Goal: Entertainment & Leisure: Browse casually

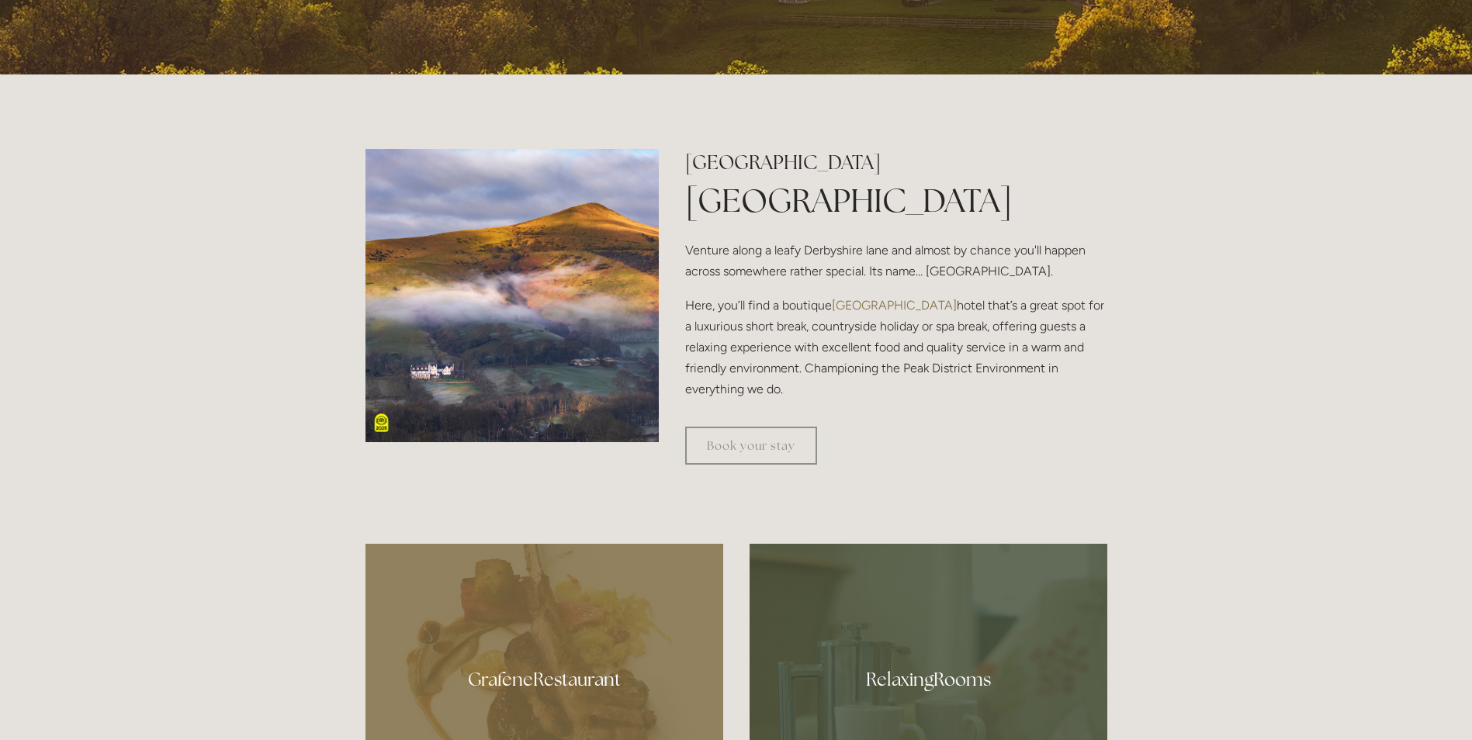
scroll to position [776, 0]
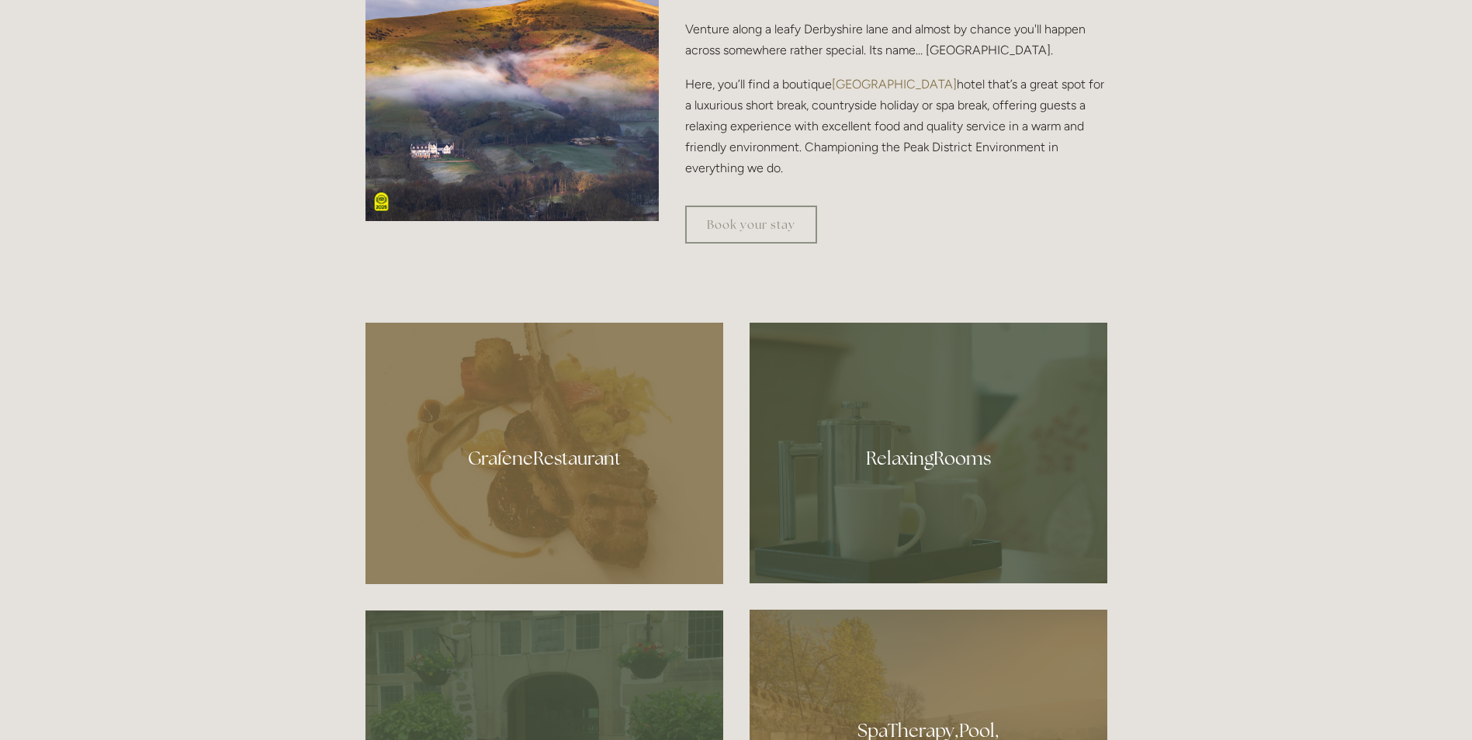
click at [554, 460] on div at bounding box center [545, 454] width 358 height 262
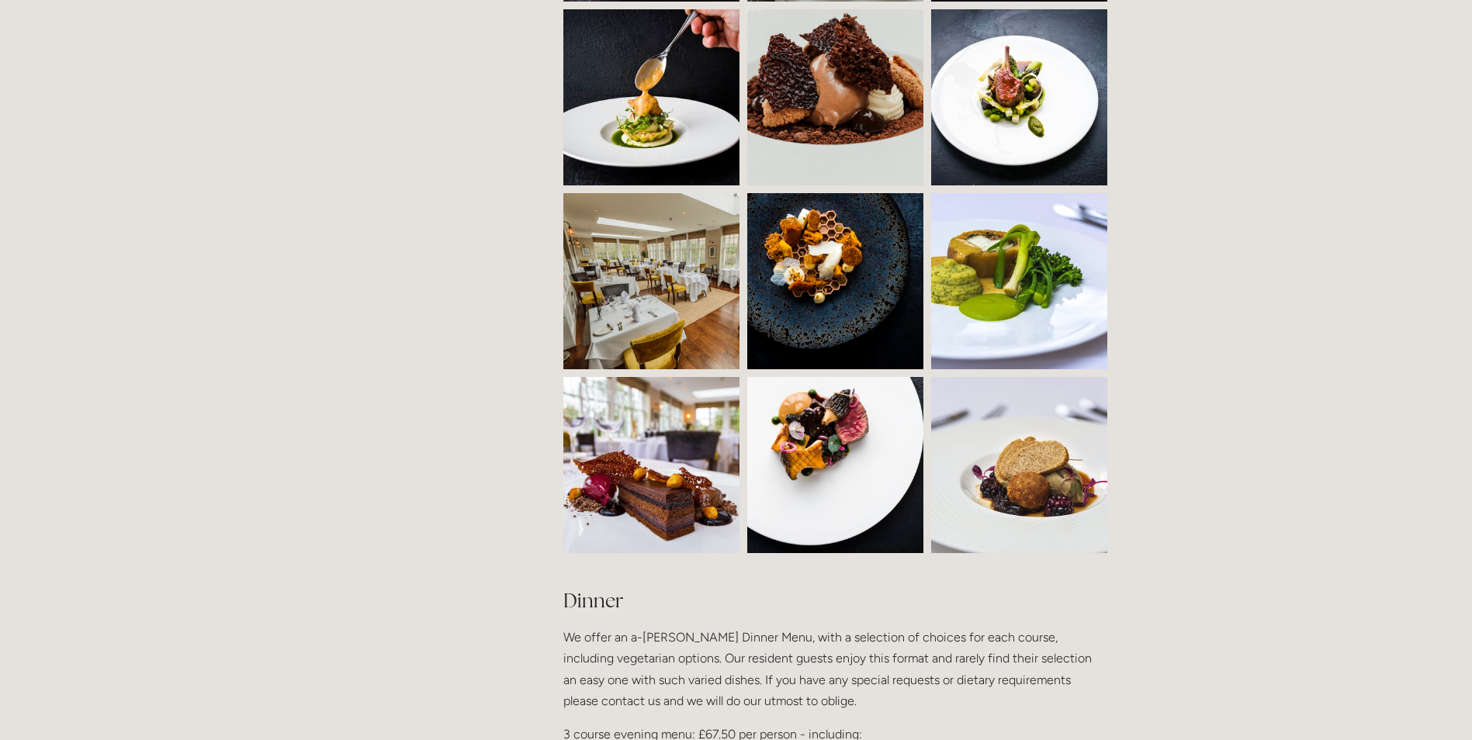
scroll to position [1320, 0]
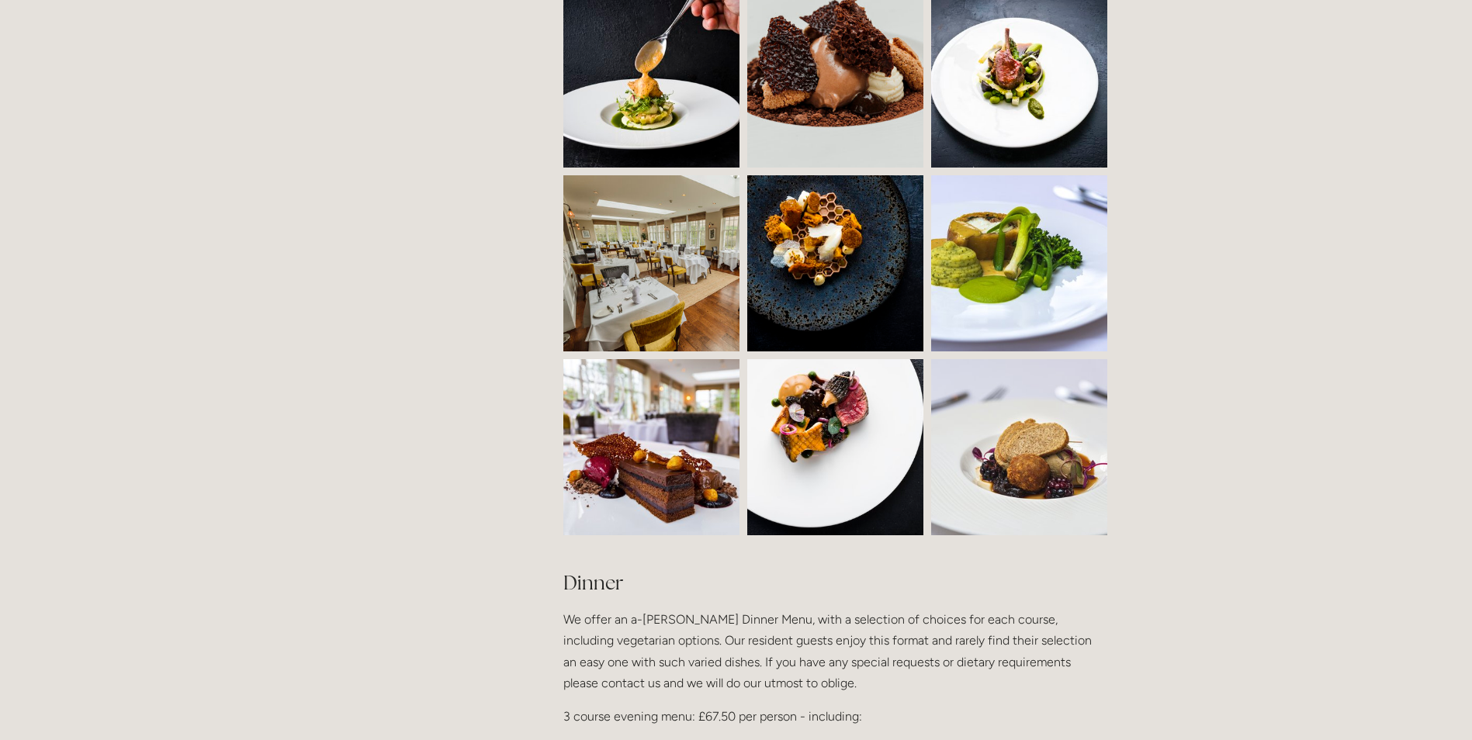
click at [834, 452] on img at bounding box center [873, 447] width 252 height 176
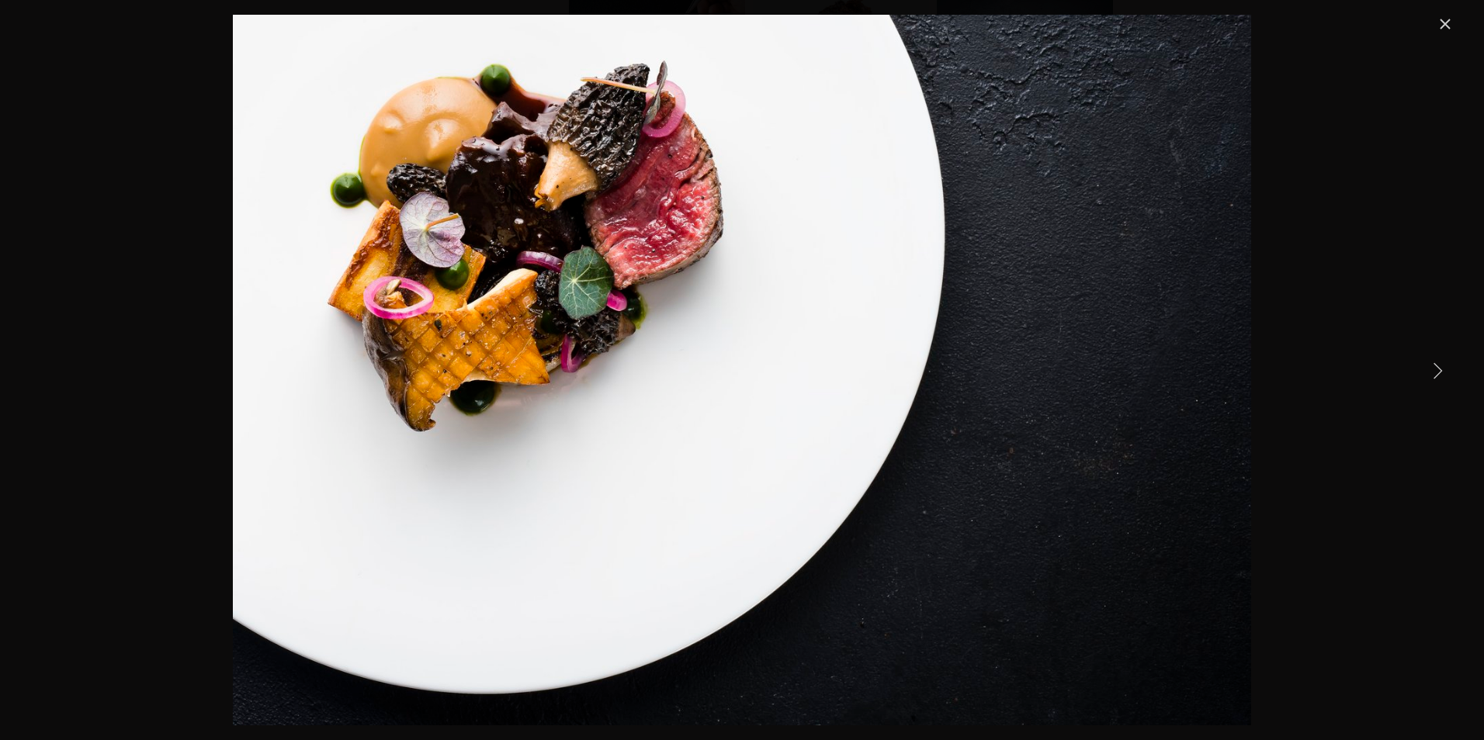
click at [1442, 368] on link "Next Item" at bounding box center [1437, 370] width 34 height 34
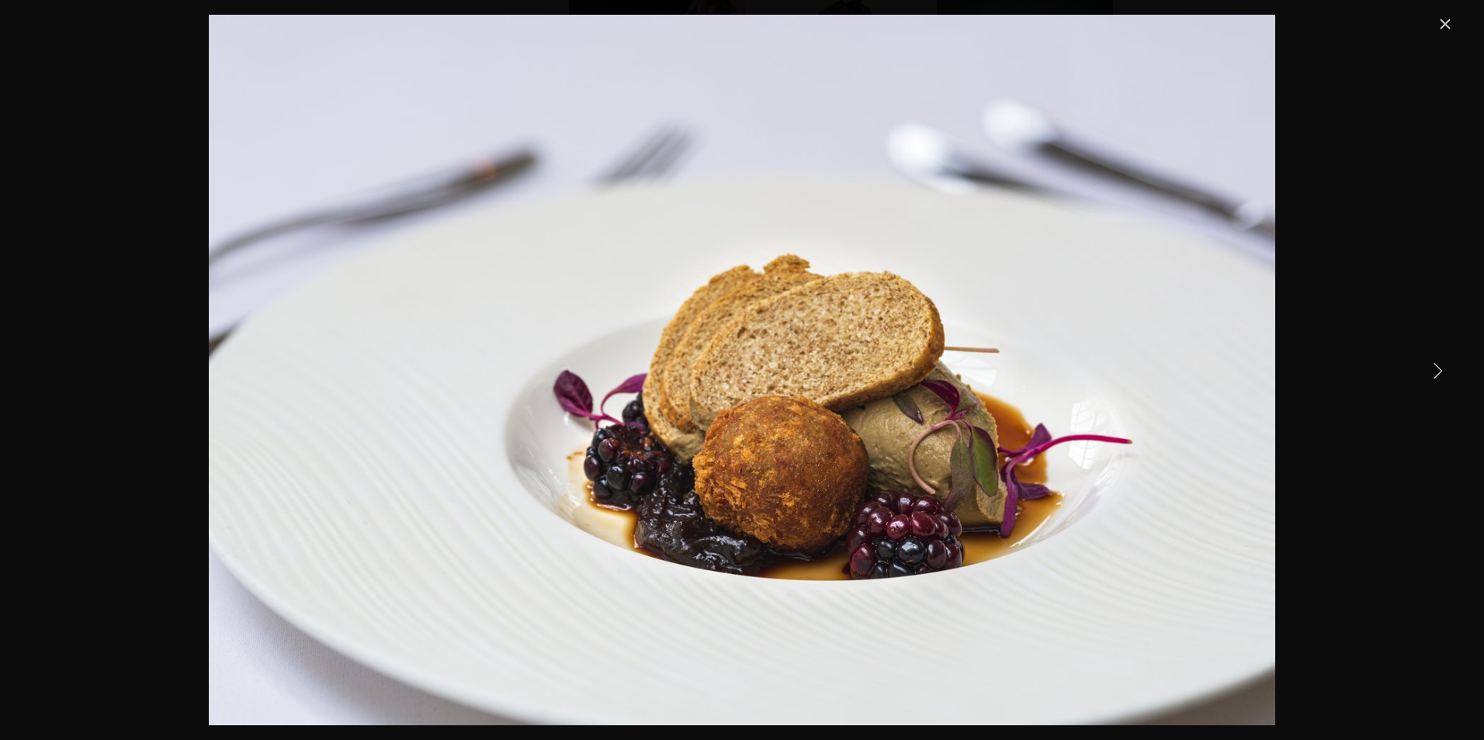
click at [1442, 368] on link "Next Item" at bounding box center [1437, 370] width 34 height 34
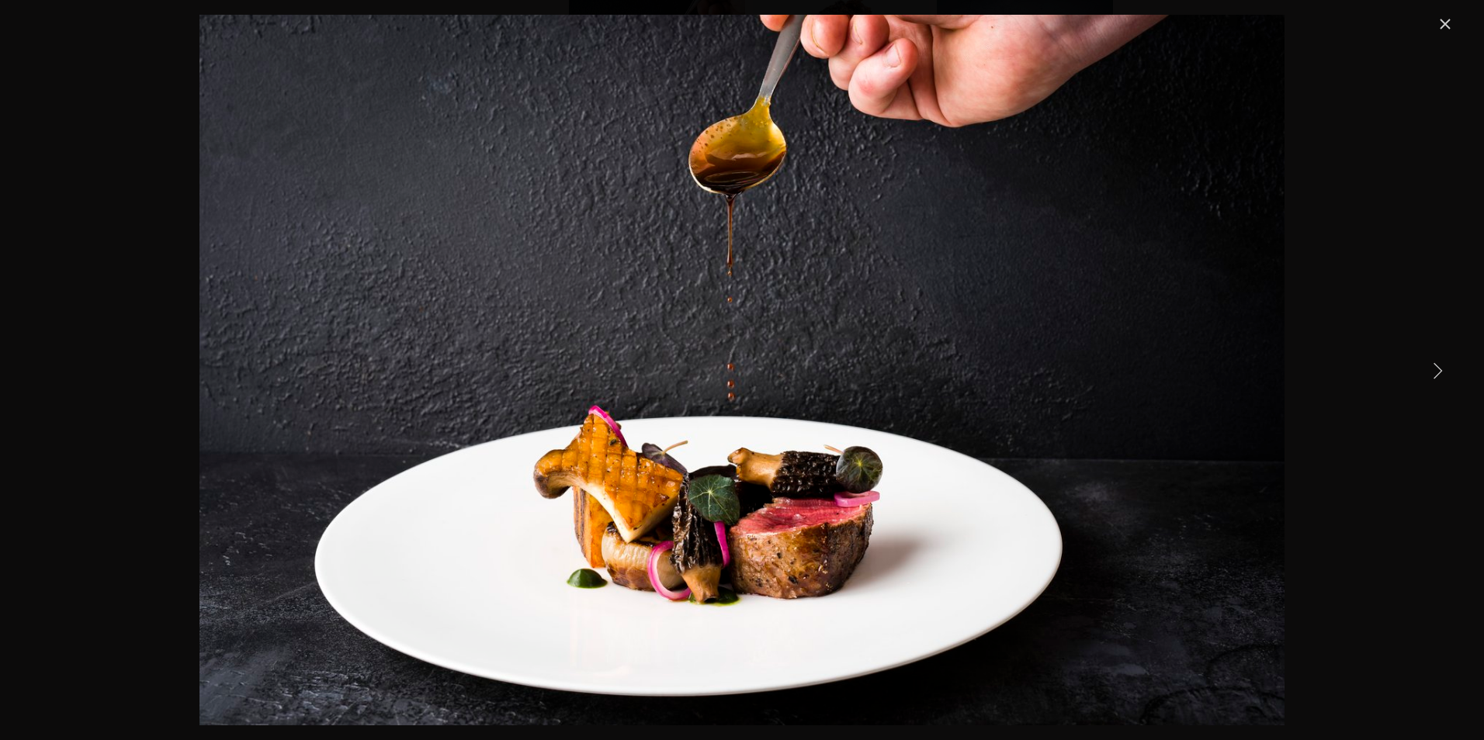
click at [1442, 368] on link "Next Item" at bounding box center [1437, 370] width 34 height 34
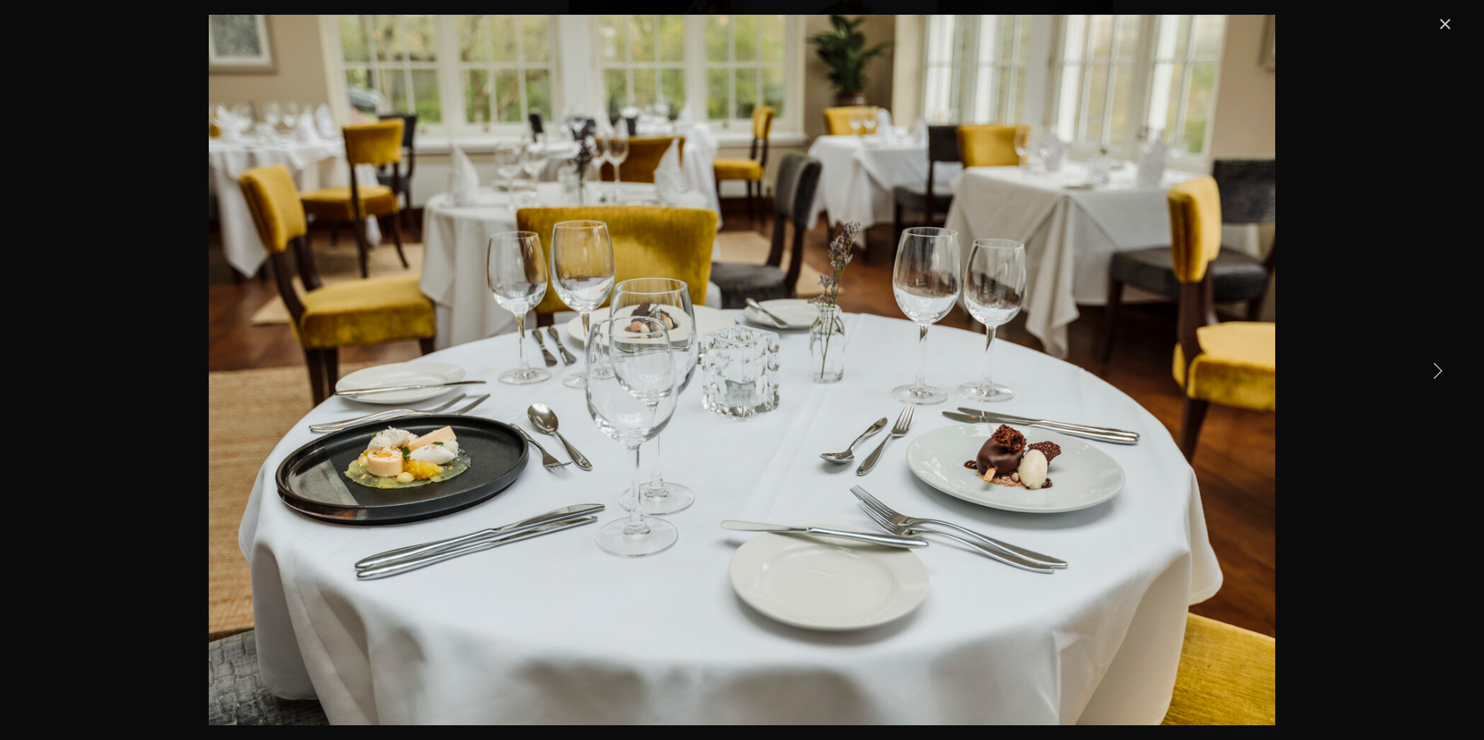
click at [1442, 368] on link "Next Item" at bounding box center [1437, 370] width 34 height 34
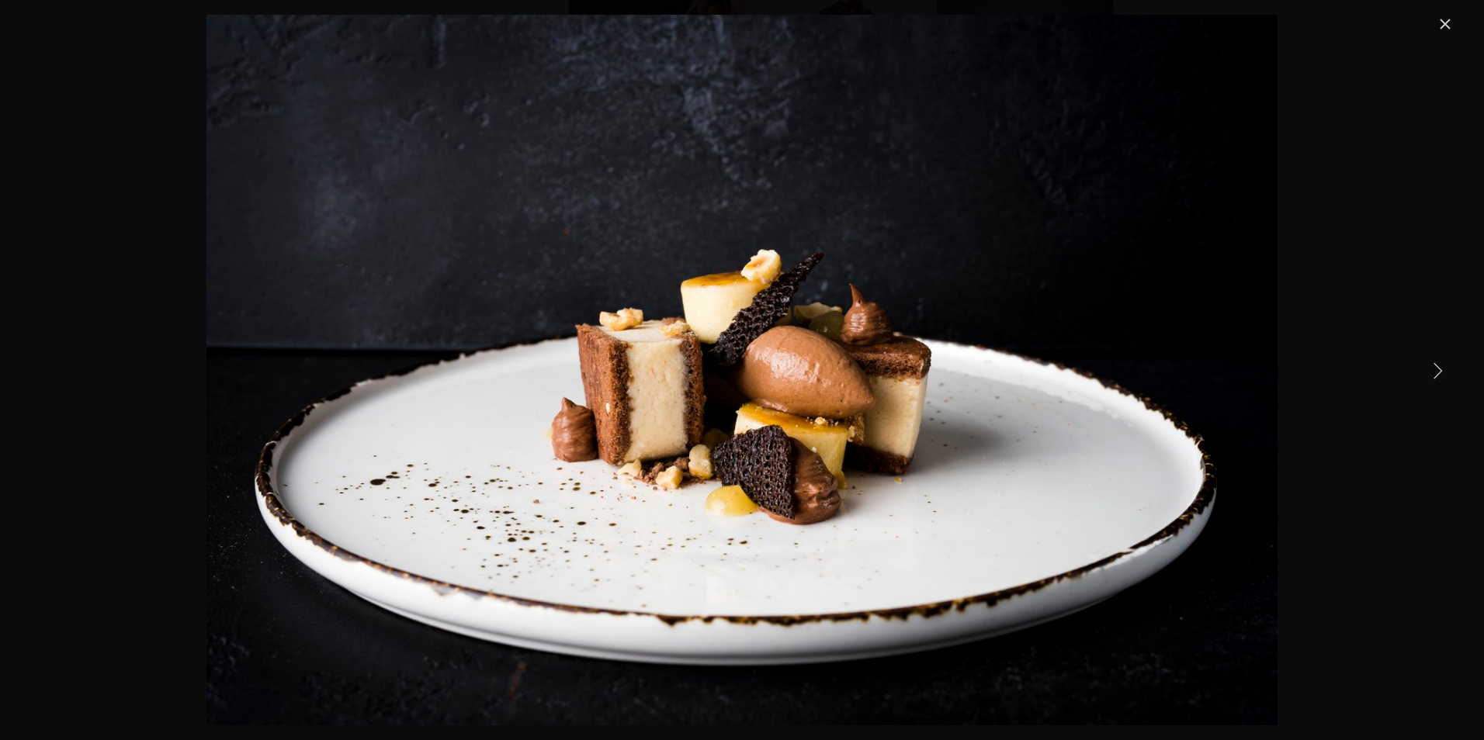
click at [1442, 368] on link "Next Item" at bounding box center [1437, 370] width 34 height 34
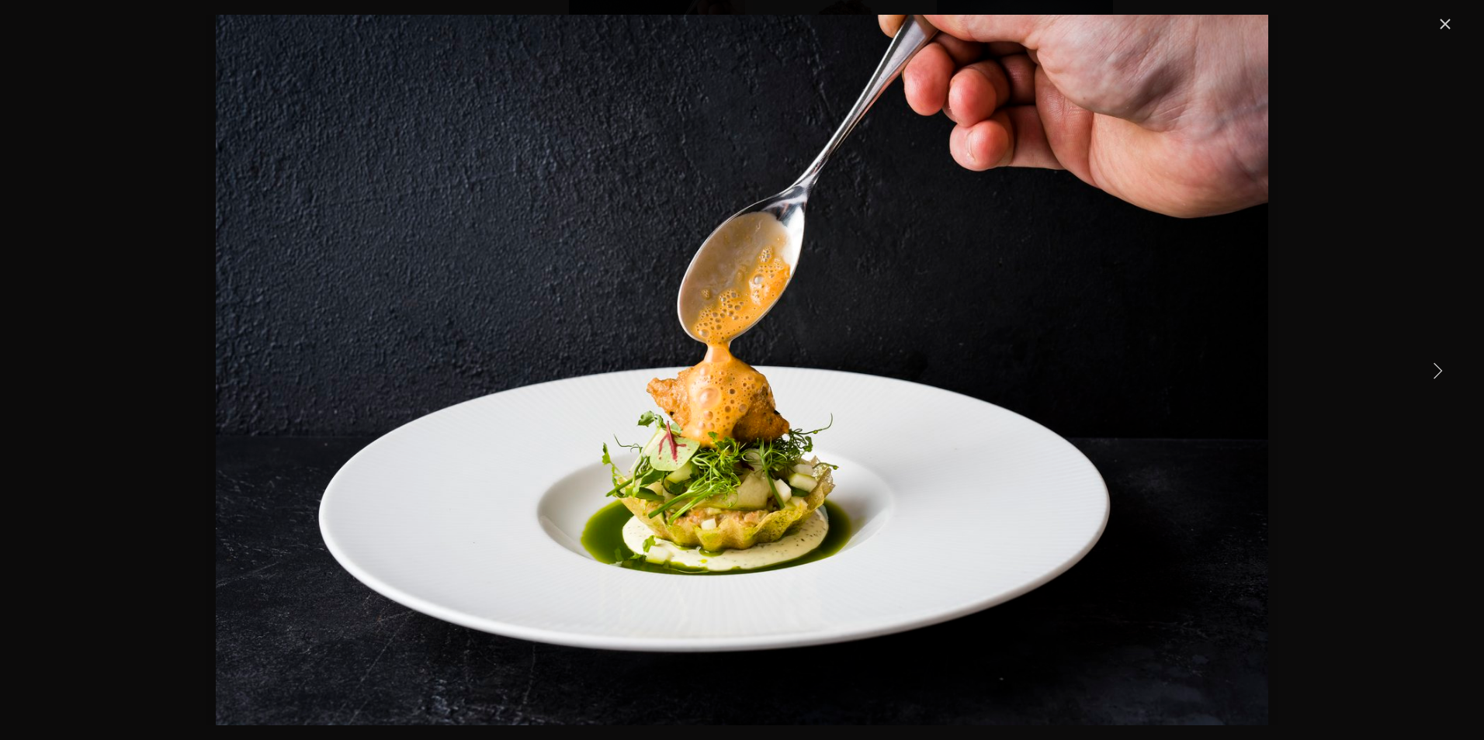
click at [1442, 368] on link "Next Item" at bounding box center [1437, 370] width 34 height 34
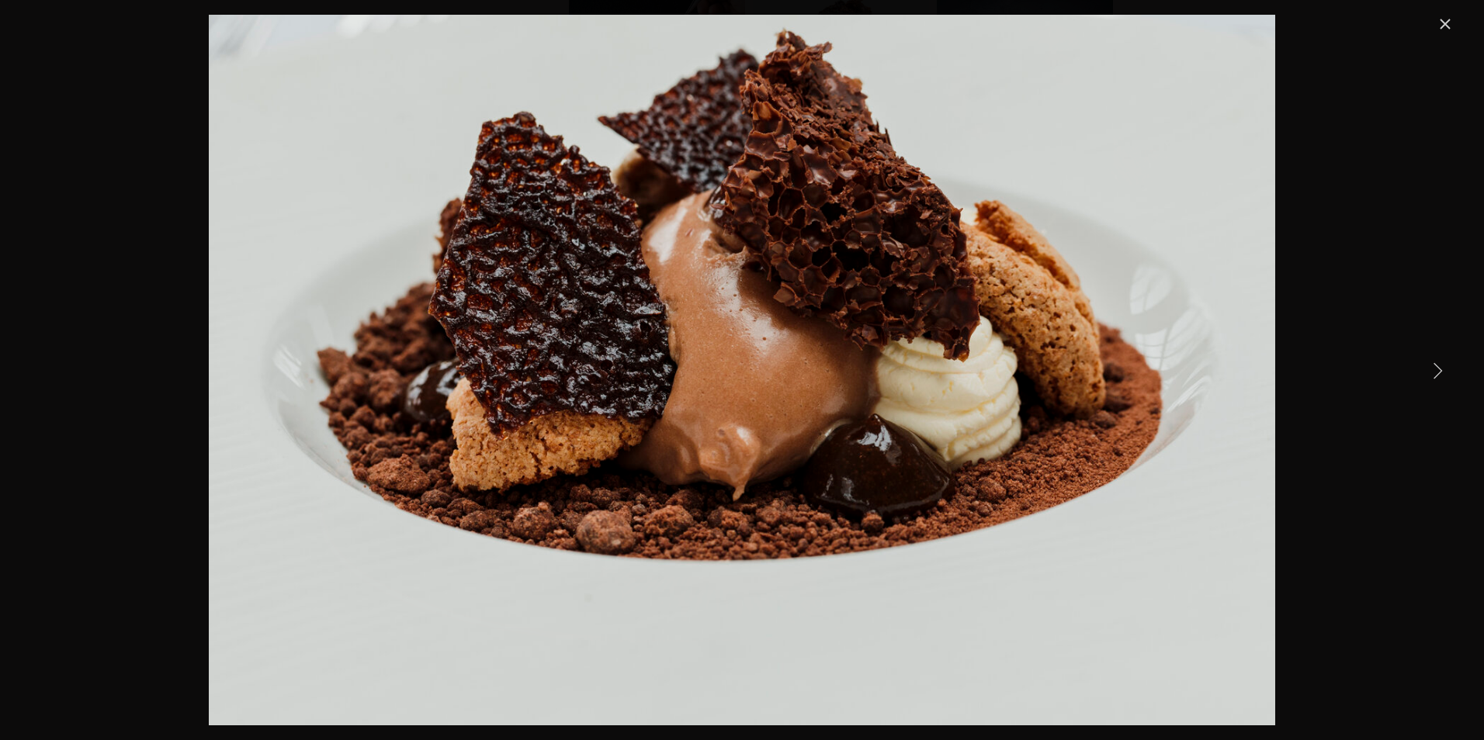
click at [1441, 368] on link "Next Item" at bounding box center [1437, 370] width 34 height 34
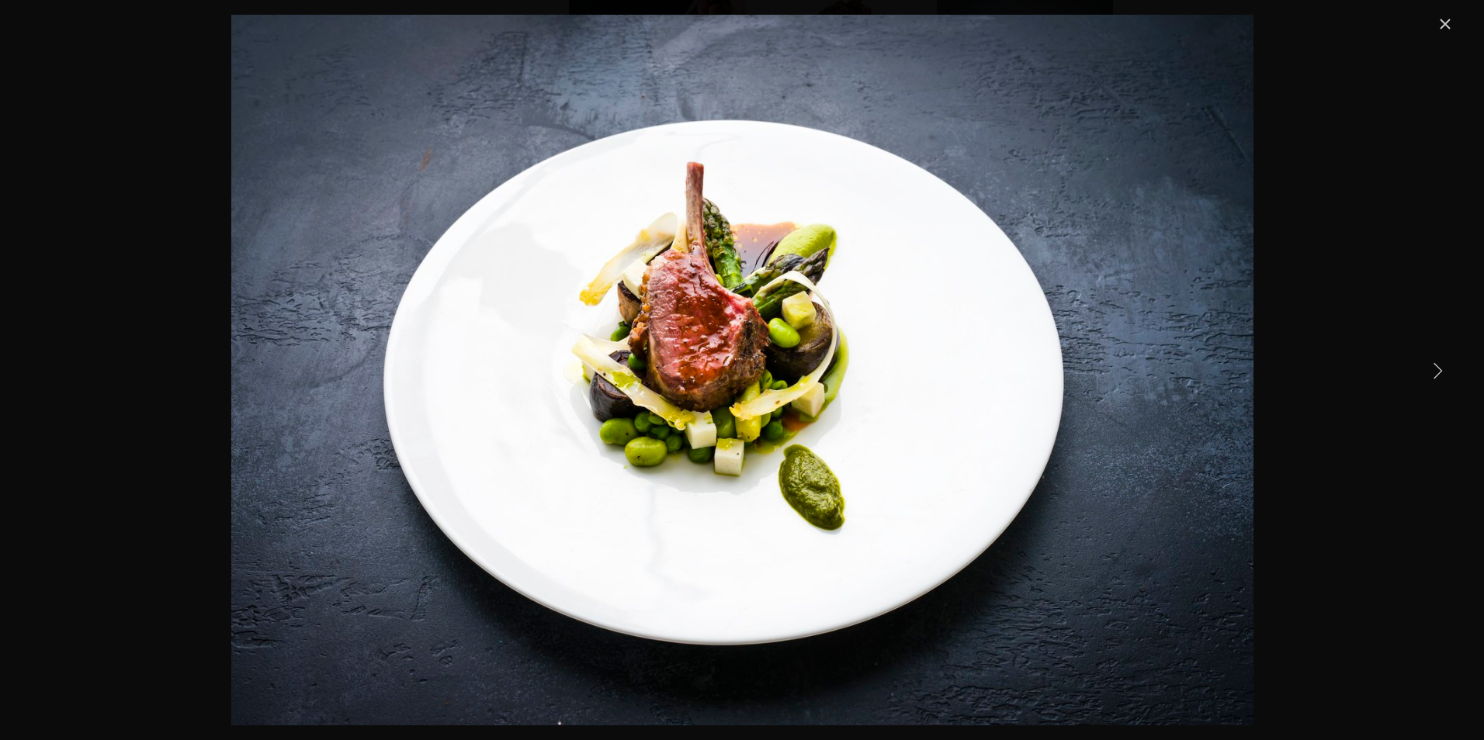
click at [1441, 368] on link "Next Item" at bounding box center [1437, 370] width 34 height 34
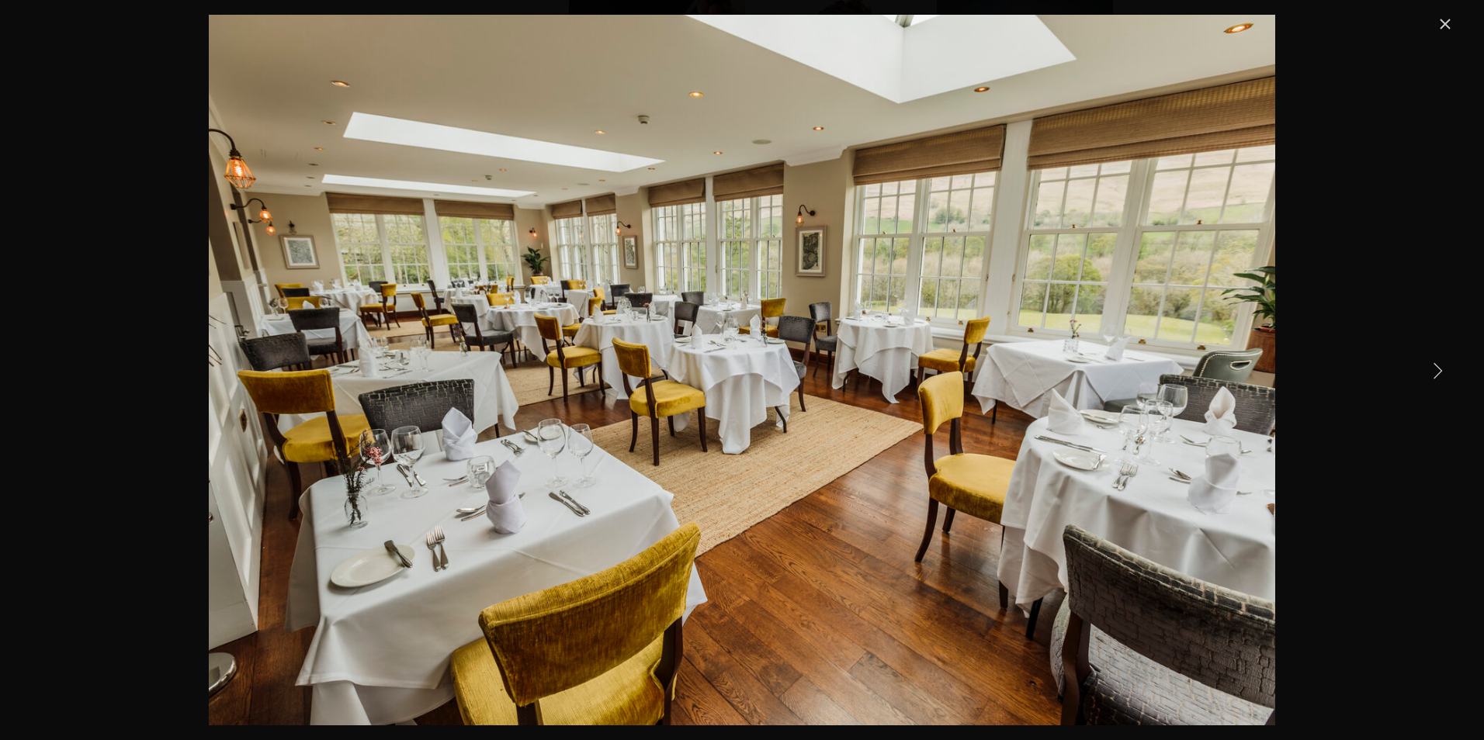
click at [1441, 368] on link "Next Item" at bounding box center [1437, 370] width 34 height 34
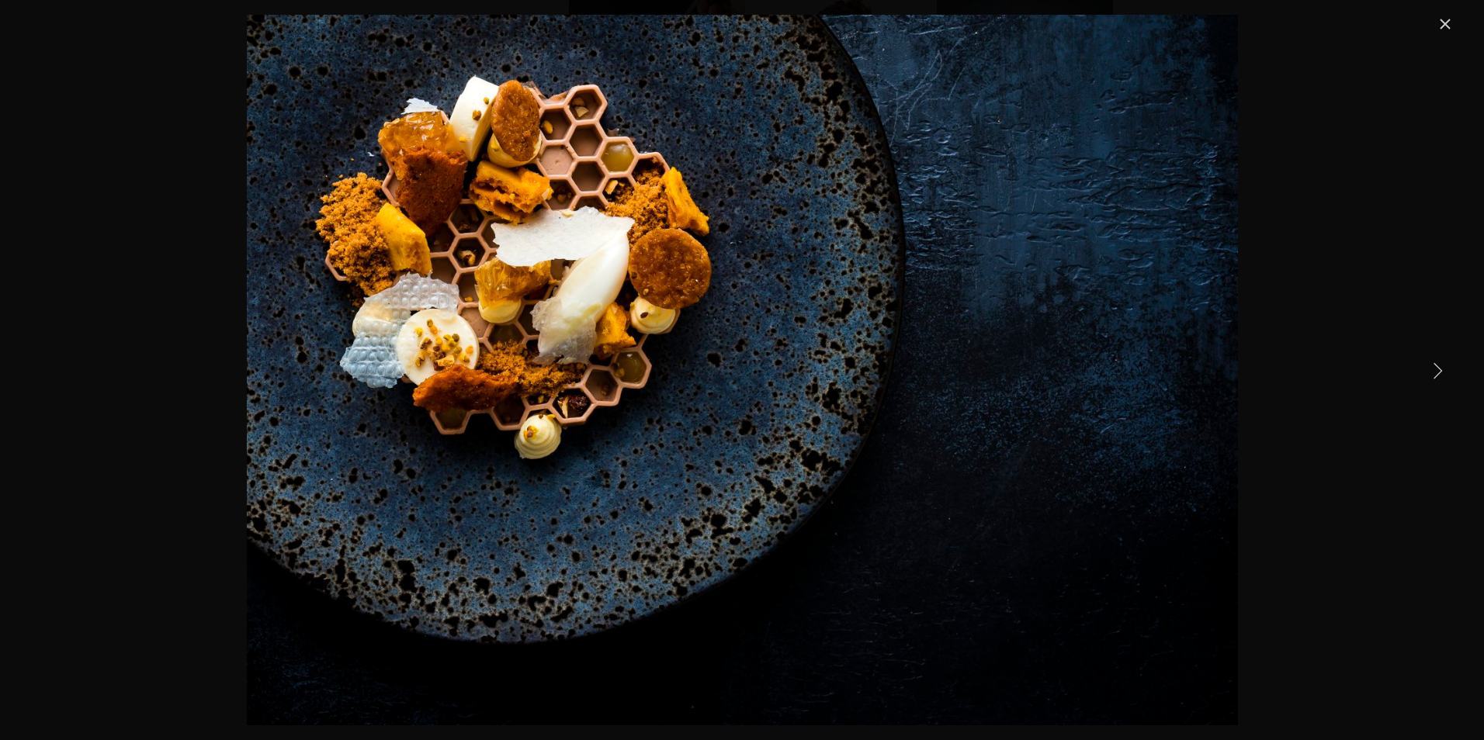
click at [1441, 368] on link "Next Item" at bounding box center [1437, 370] width 34 height 34
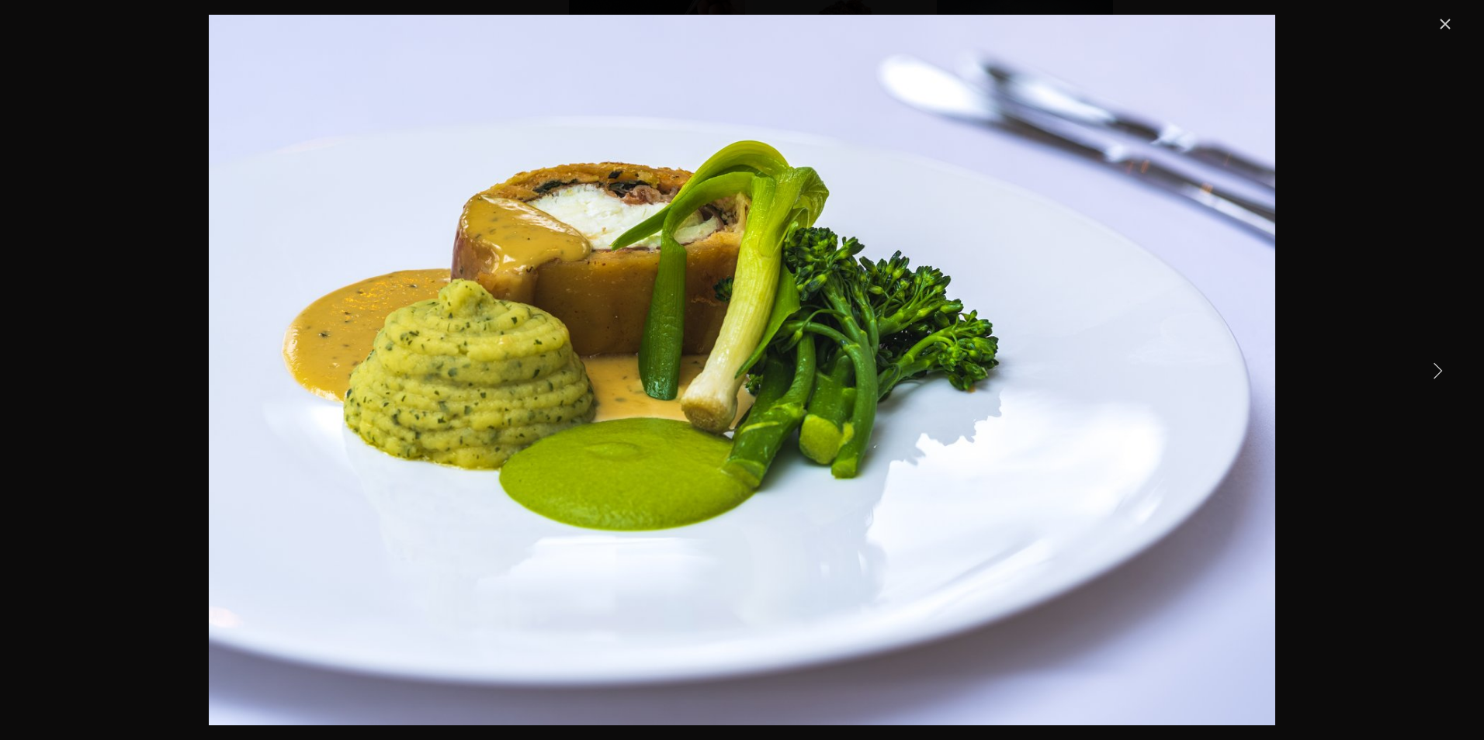
click at [1441, 368] on link "Next Item" at bounding box center [1437, 370] width 34 height 34
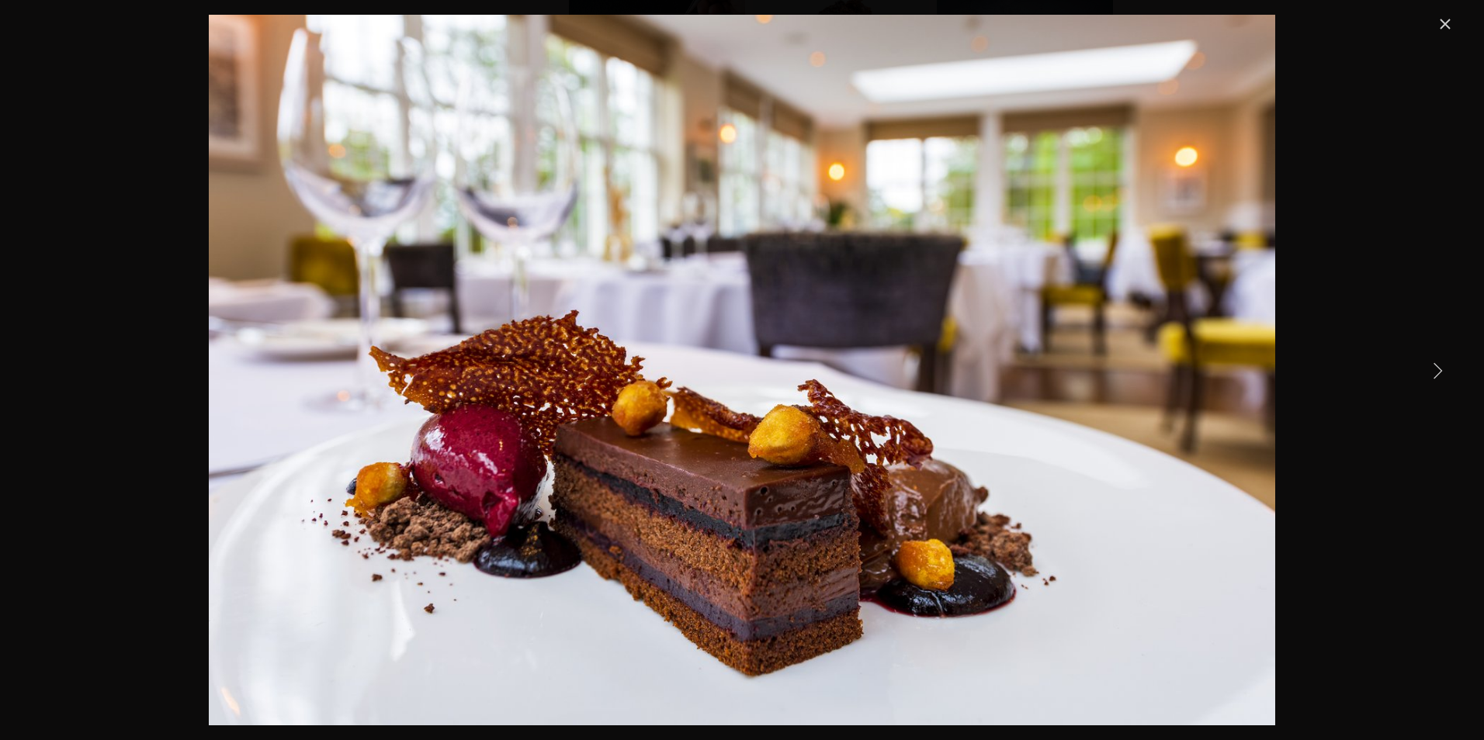
click at [1441, 368] on link "Next Item" at bounding box center [1437, 370] width 34 height 34
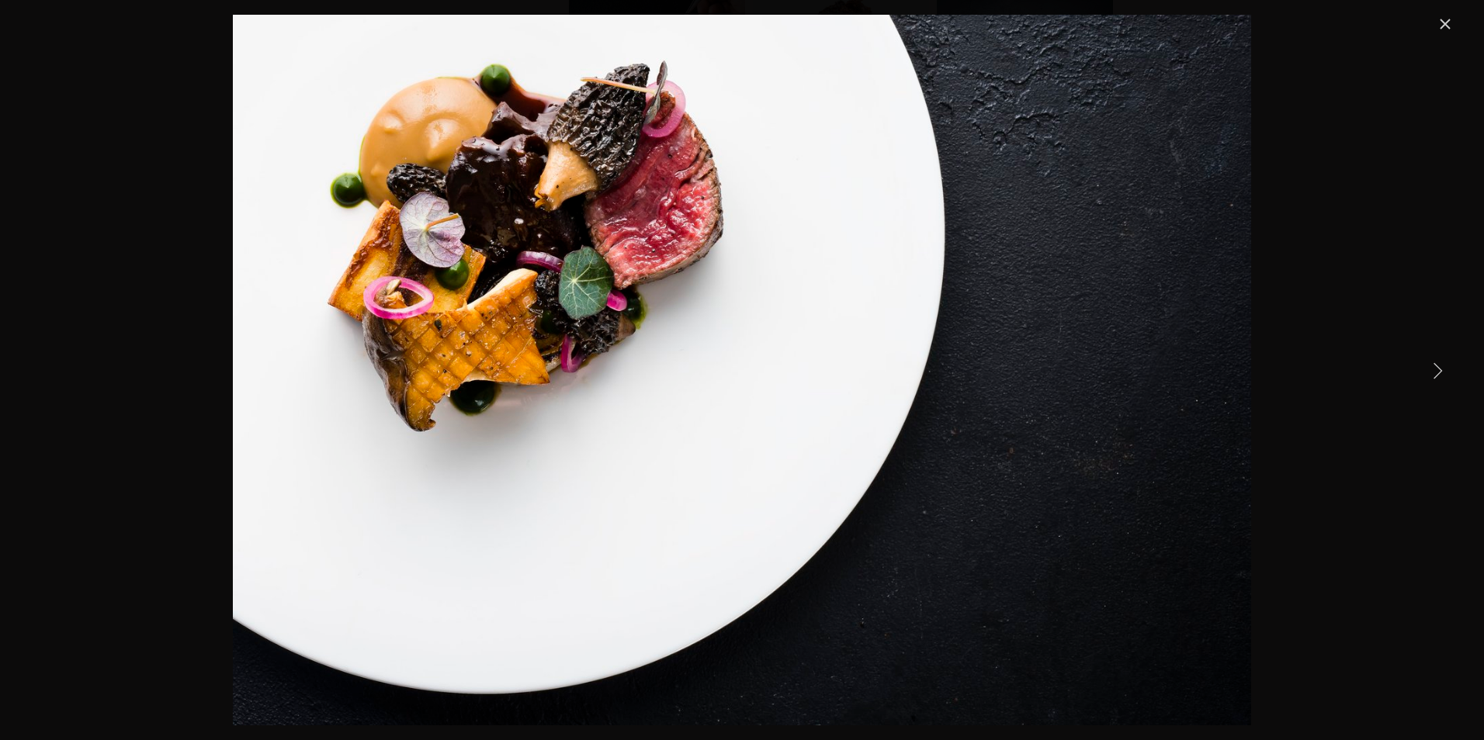
click at [1441, 368] on link "Next Item" at bounding box center [1437, 370] width 34 height 34
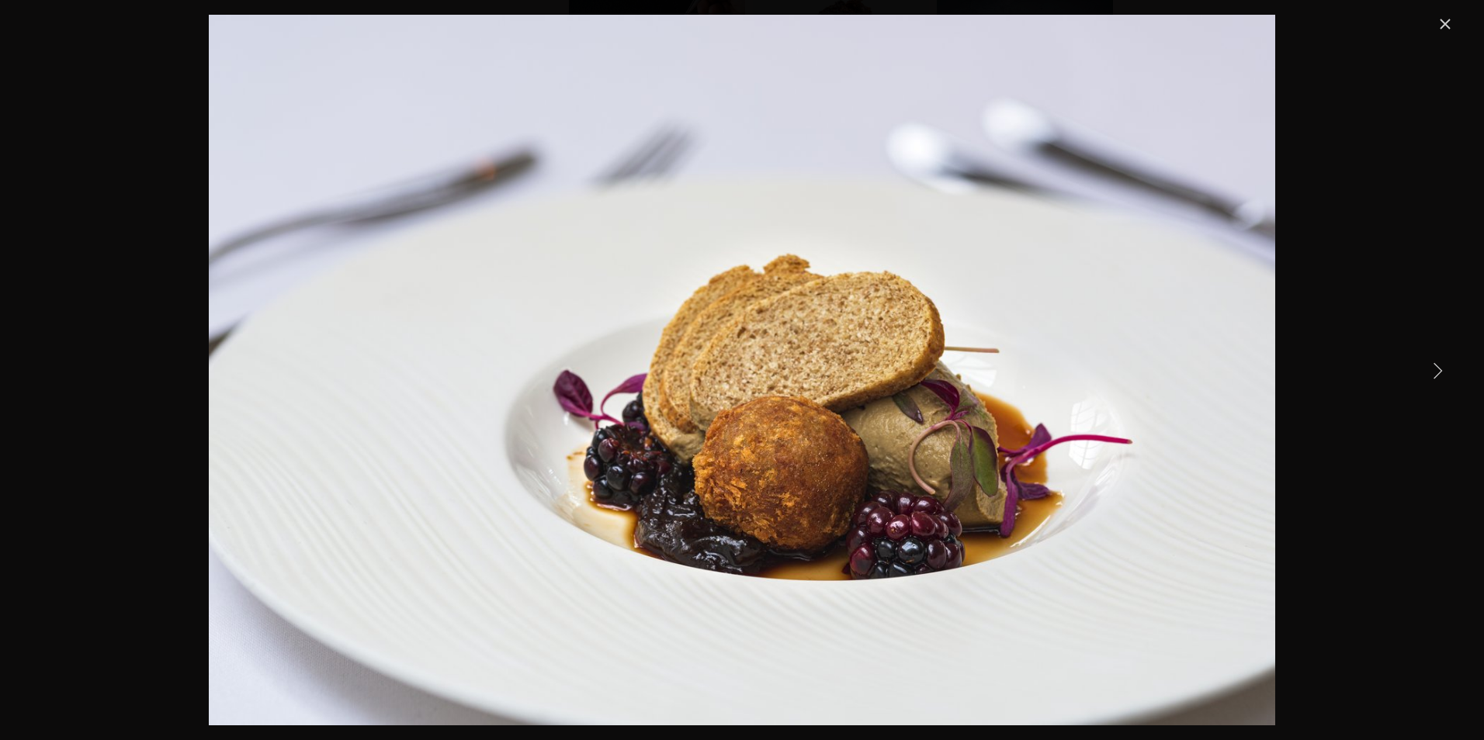
click at [1445, 19] on link "Close" at bounding box center [1445, 24] width 19 height 19
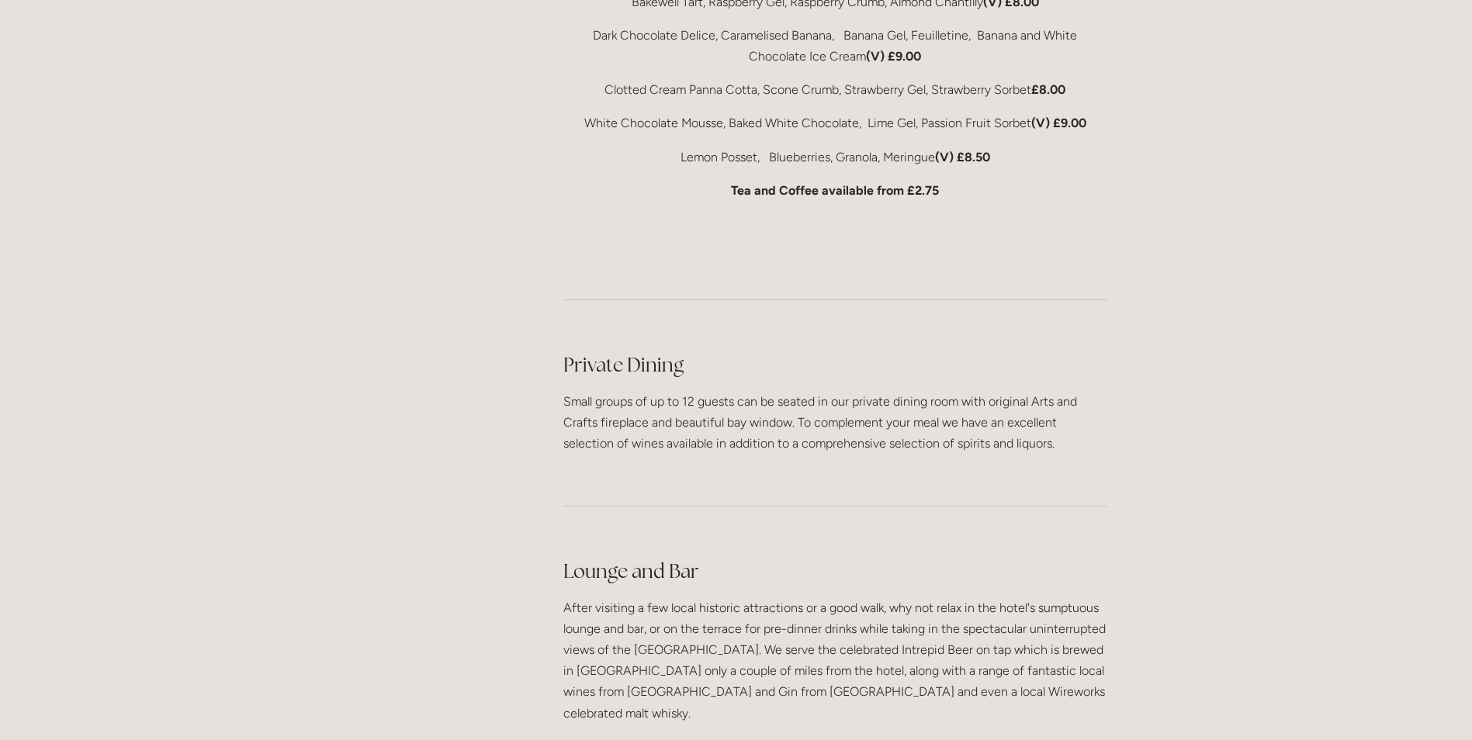
scroll to position [3415, 0]
